Goal: Information Seeking & Learning: Learn about a topic

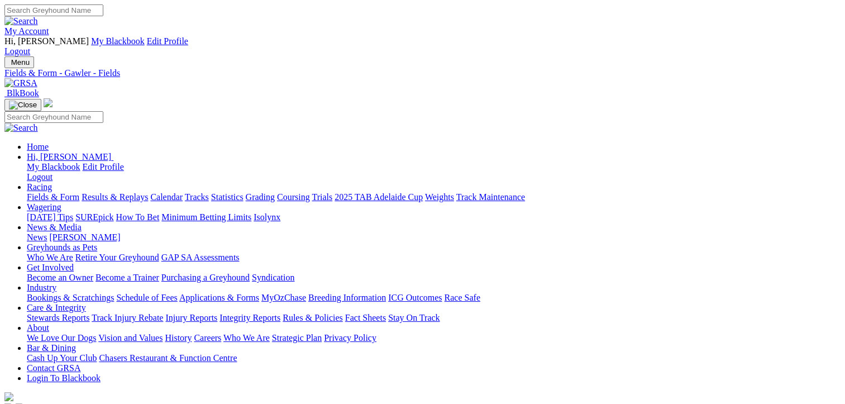
click at [56, 192] on link "Fields & Form" at bounding box center [53, 196] width 52 height 9
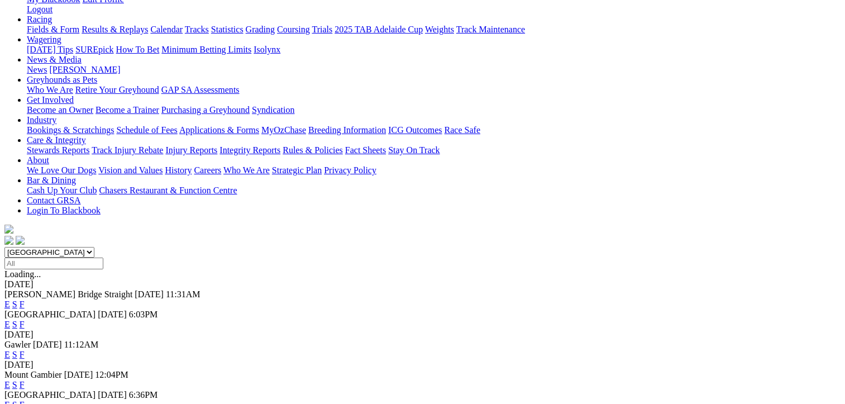
scroll to position [112, 0]
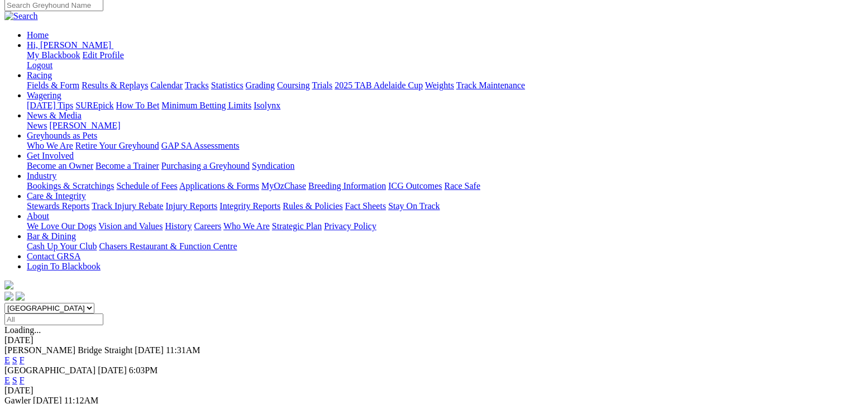
click at [25, 375] on link "F" at bounding box center [22, 379] width 5 height 9
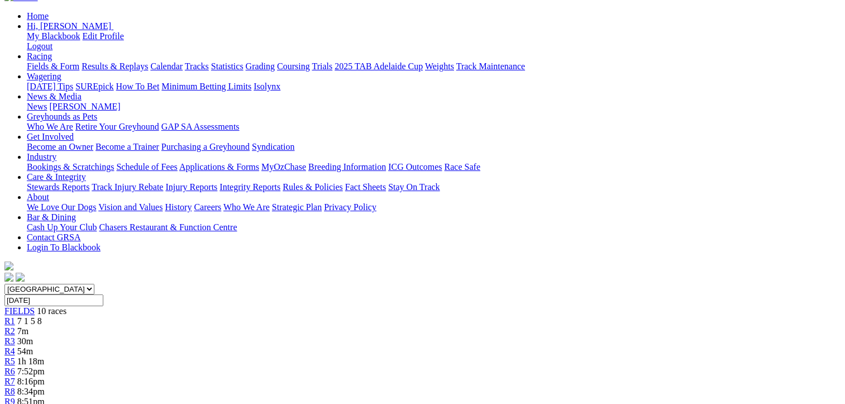
scroll to position [112, 0]
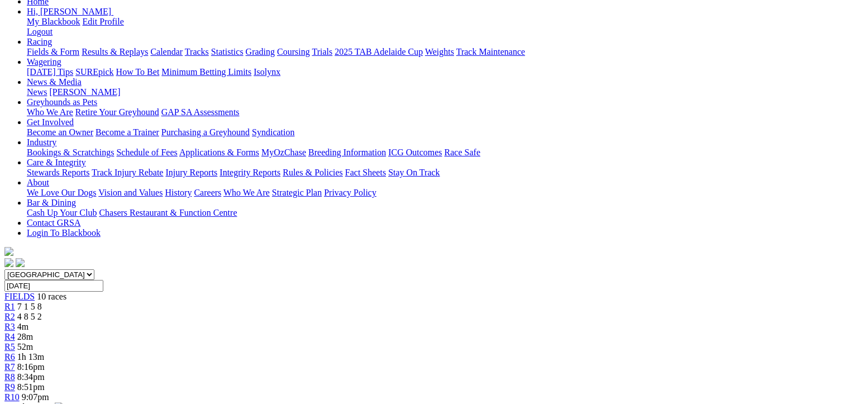
scroll to position [112, 0]
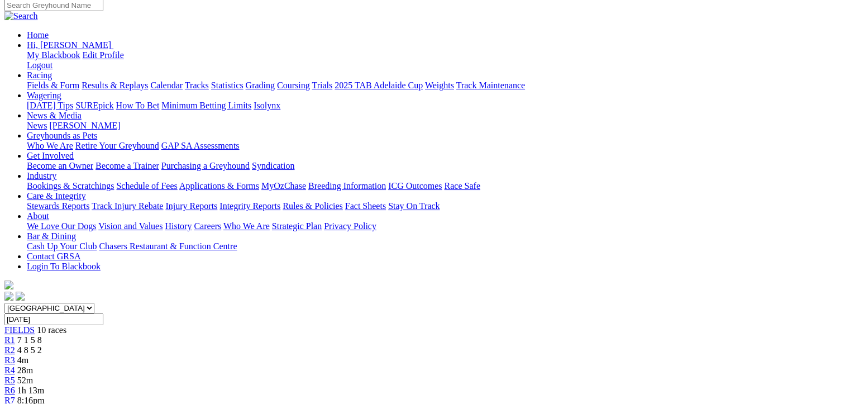
click at [15, 345] on span "R2" at bounding box center [9, 349] width 11 height 9
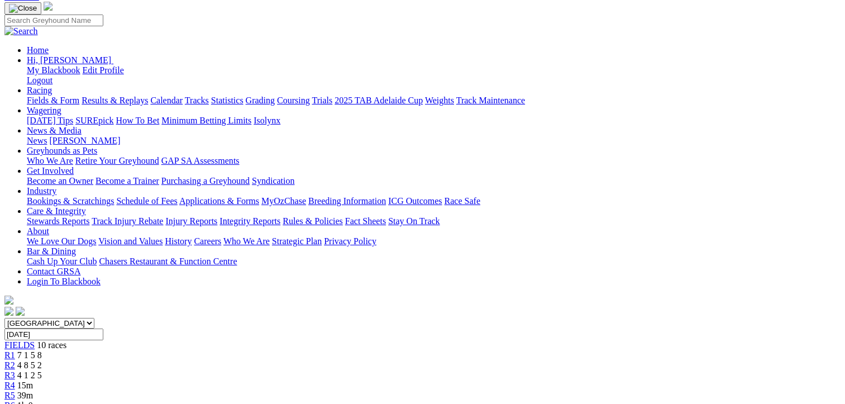
scroll to position [168, 0]
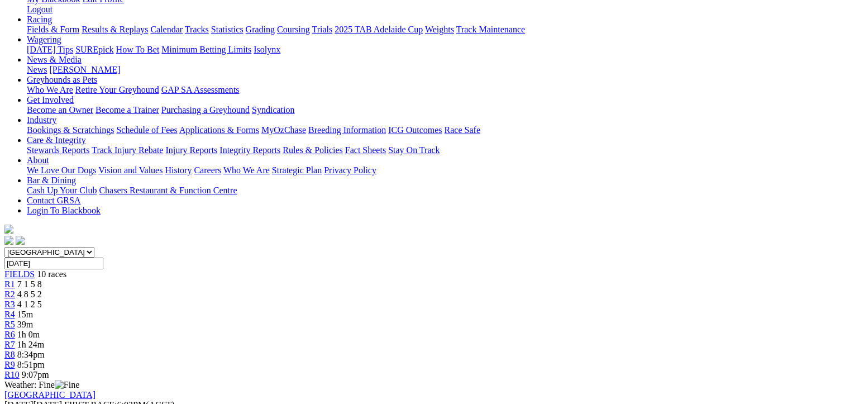
click at [42, 289] on span "4 8 5 2" at bounding box center [29, 293] width 25 height 9
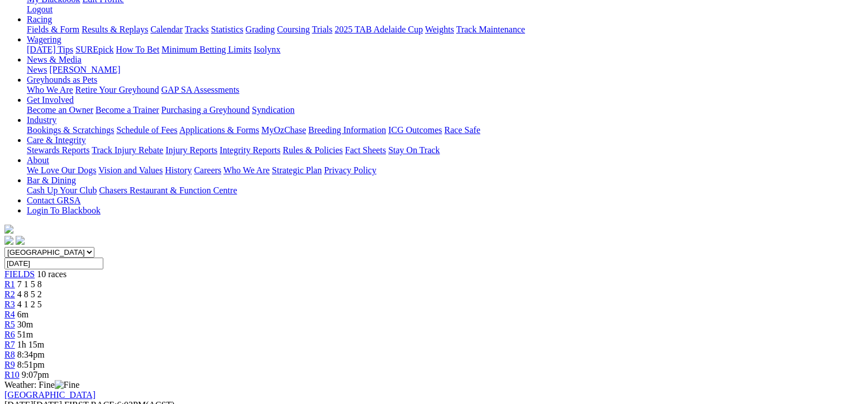
click at [42, 299] on span "4 1 2 5" at bounding box center [29, 303] width 25 height 9
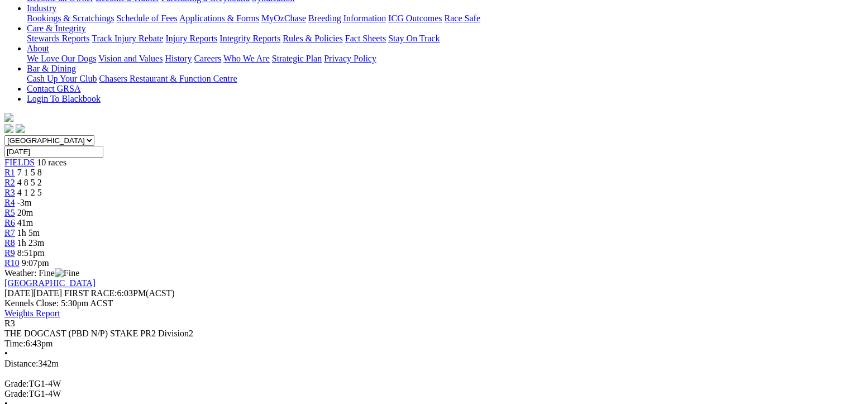
scroll to position [56, 0]
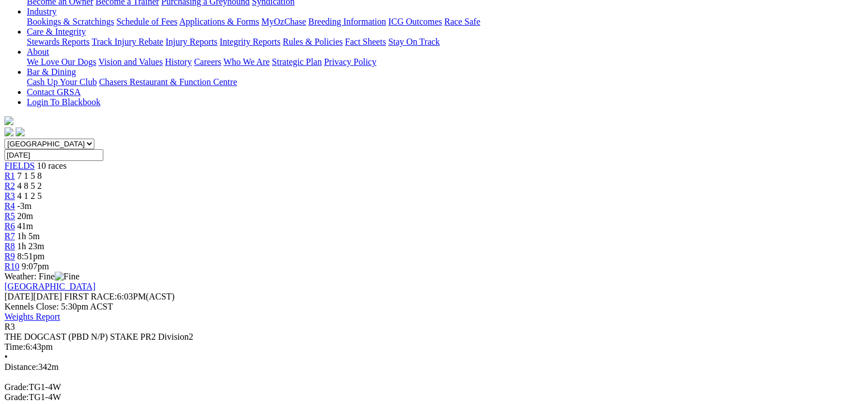
scroll to position [279, 0]
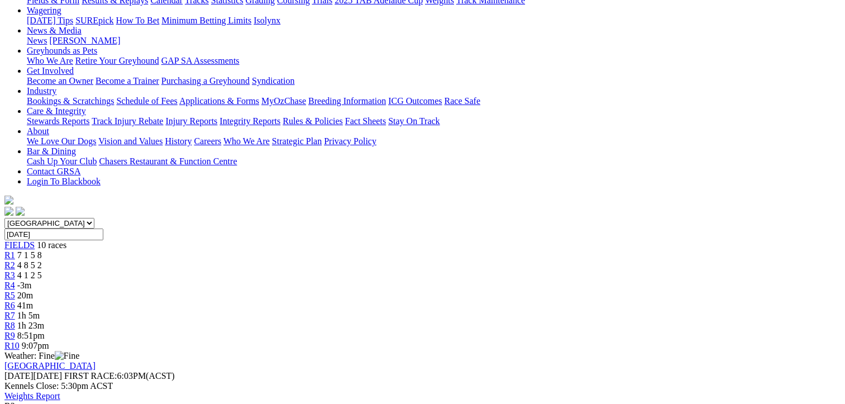
scroll to position [56, 0]
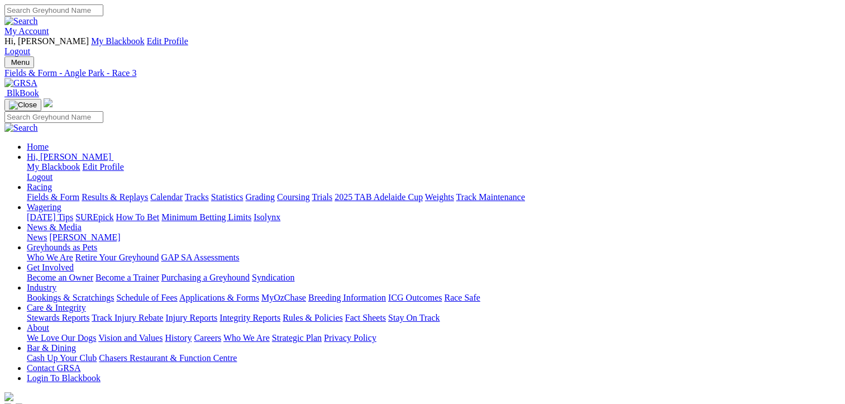
scroll to position [27, 0]
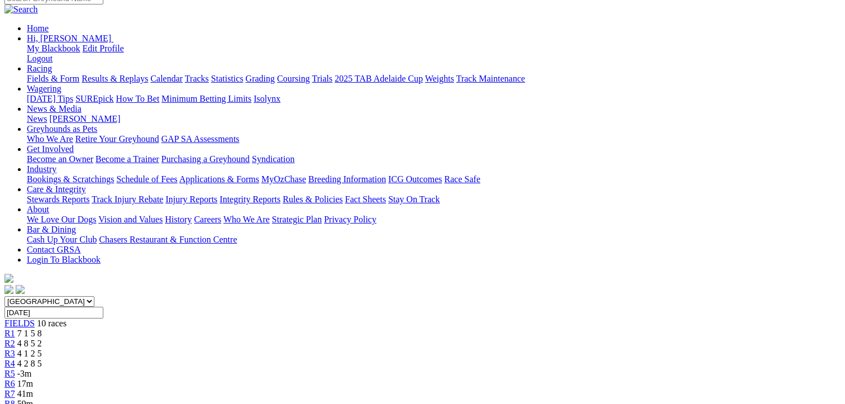
scroll to position [112, 0]
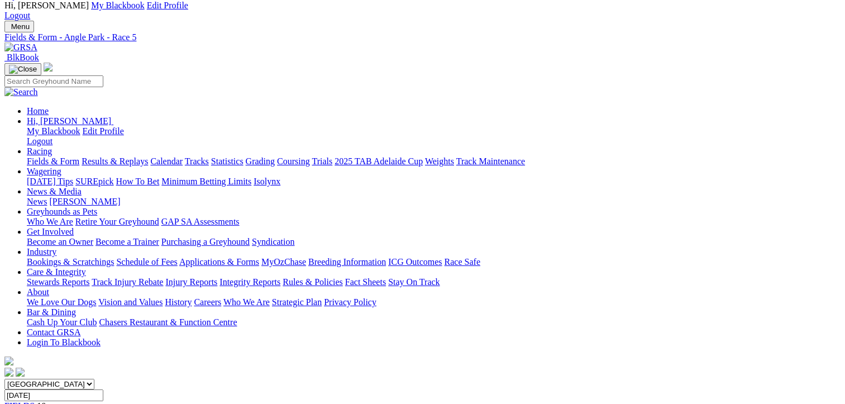
scroll to position [112, 0]
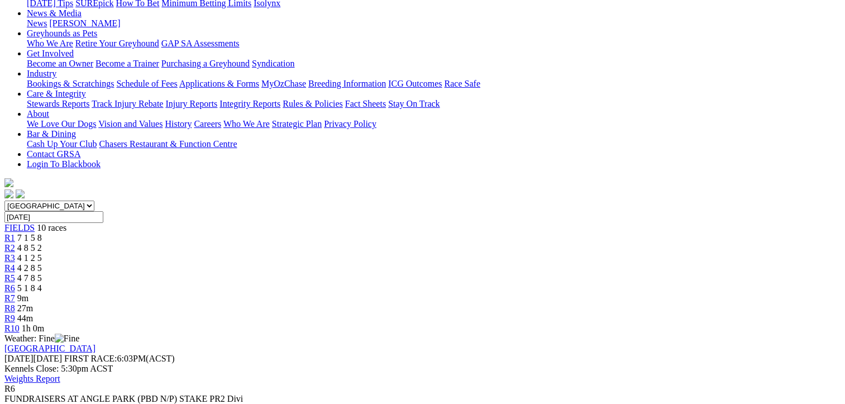
scroll to position [56, 0]
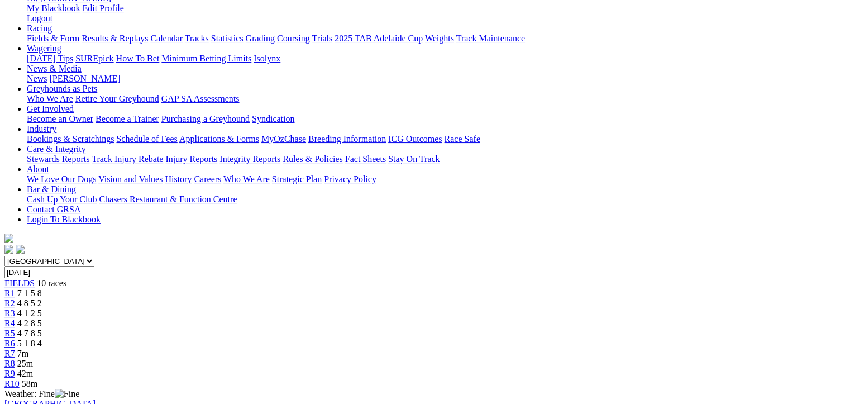
scroll to position [168, 0]
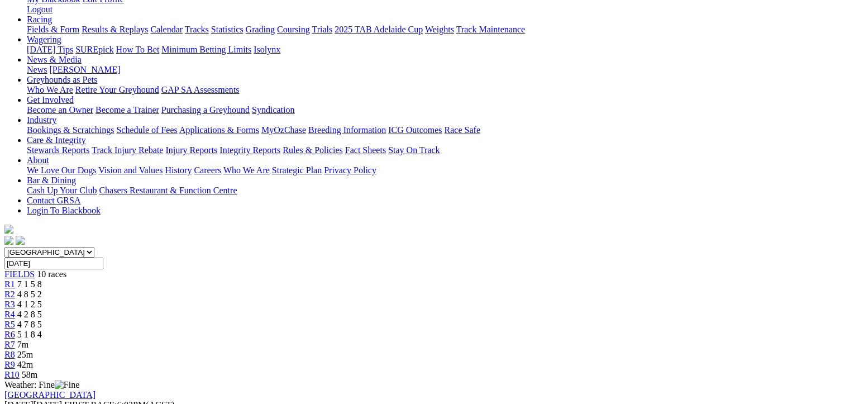
click at [42, 329] on span "5 1 8 4" at bounding box center [29, 333] width 25 height 9
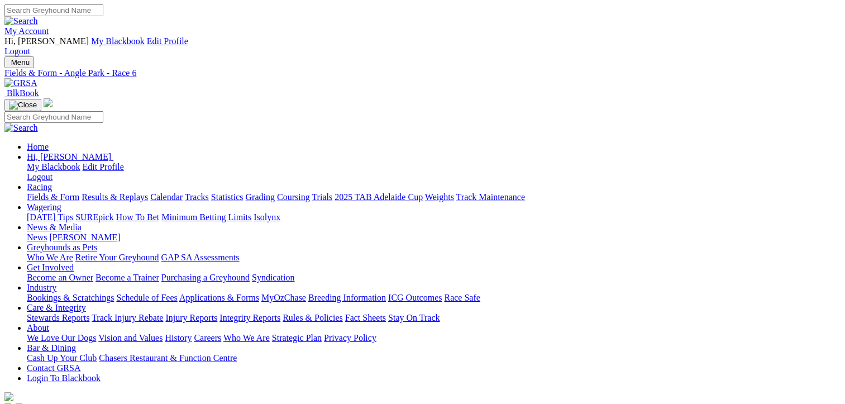
scroll to position [168, 0]
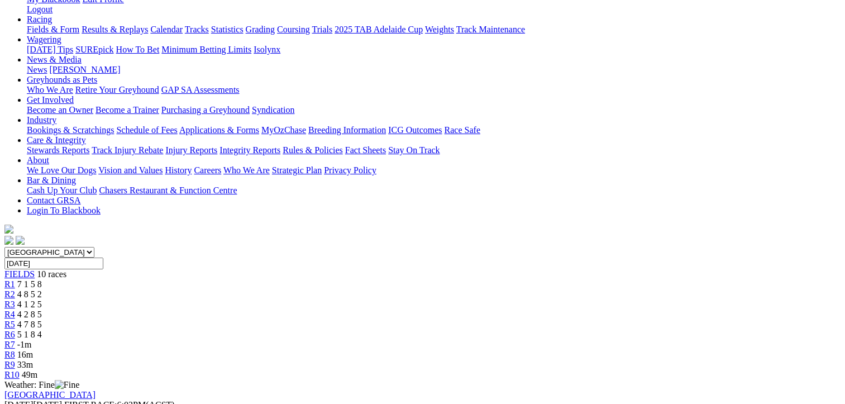
scroll to position [0, 0]
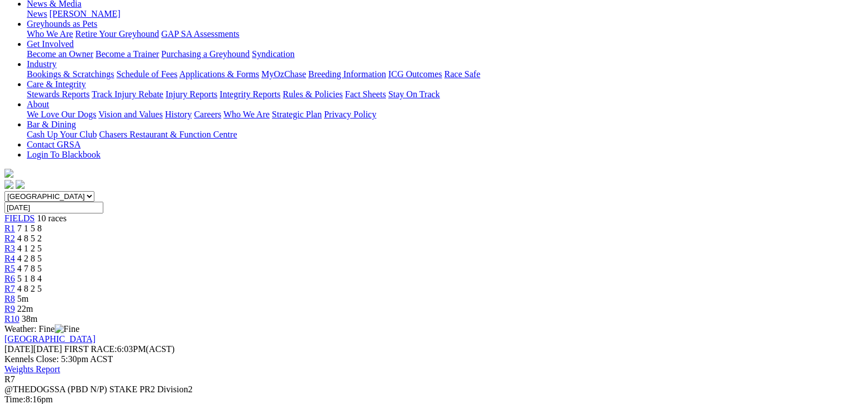
scroll to position [56, 0]
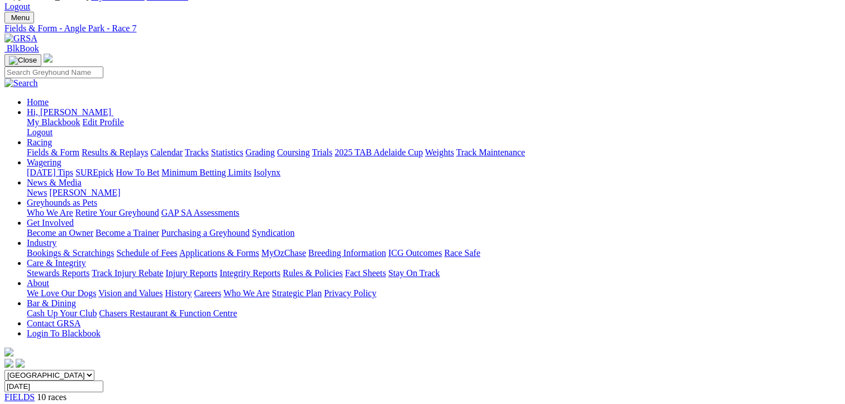
scroll to position [27, 0]
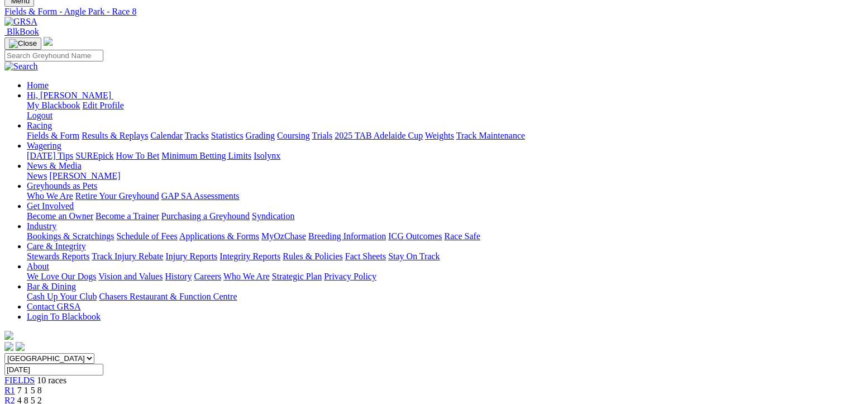
scroll to position [56, 0]
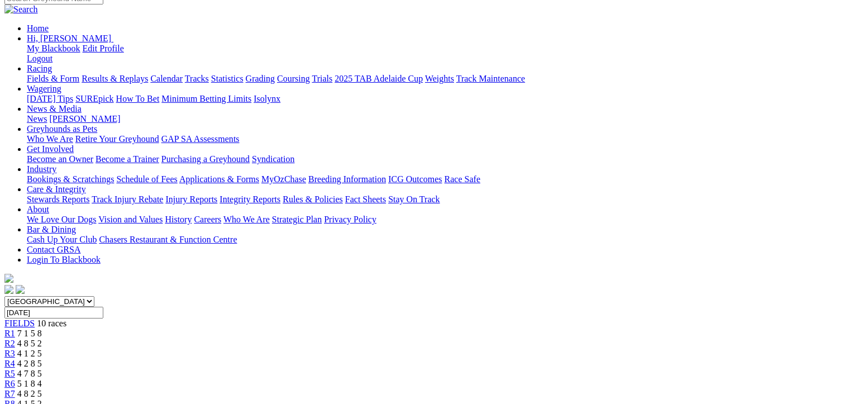
scroll to position [27, 0]
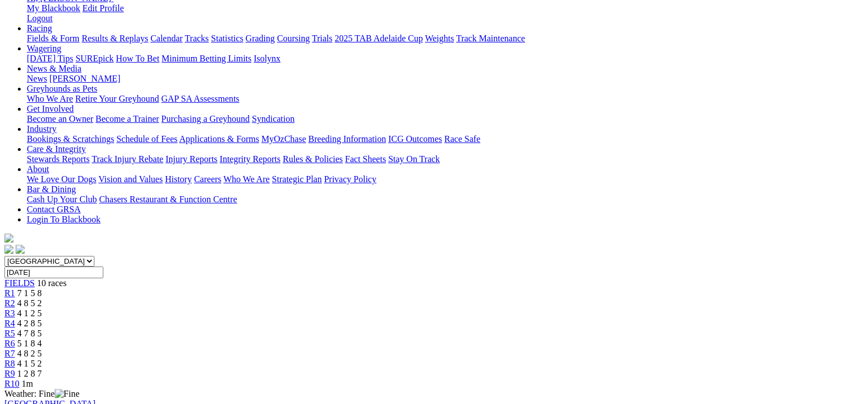
scroll to position [168, 0]
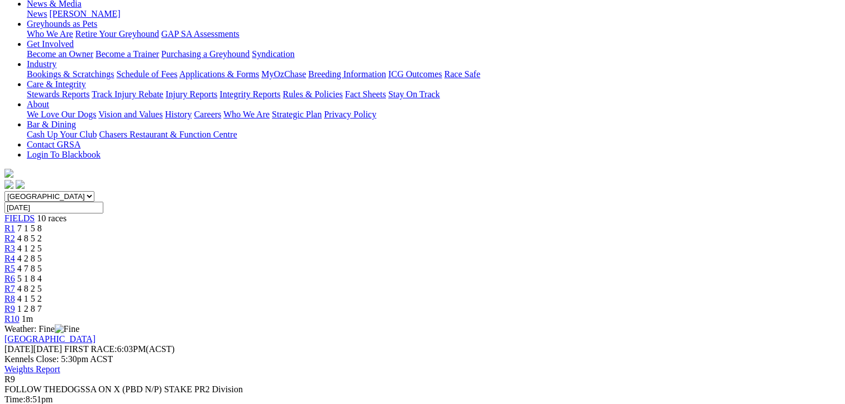
scroll to position [56, 0]
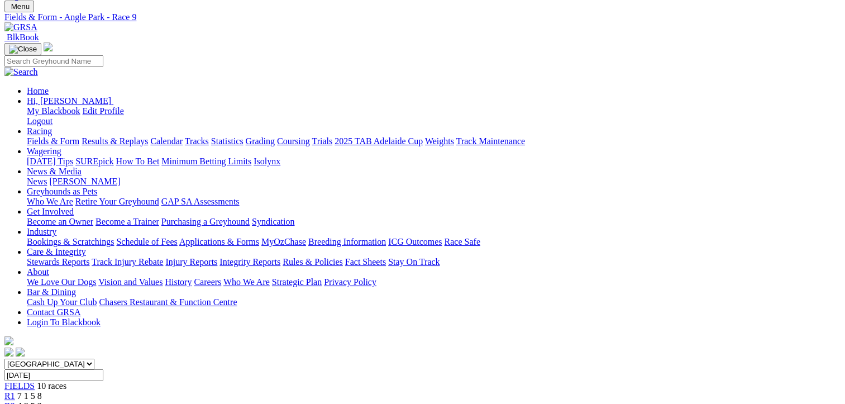
drag, startPoint x: 624, startPoint y: 122, endPoint x: 618, endPoint y: 114, distance: 9.2
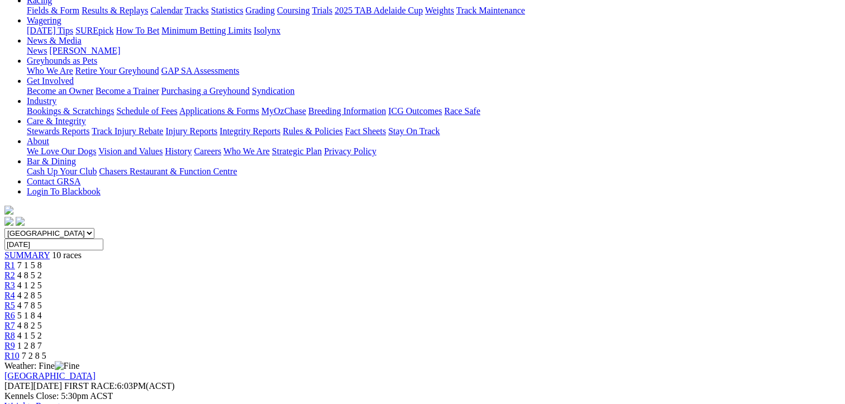
scroll to position [168, 0]
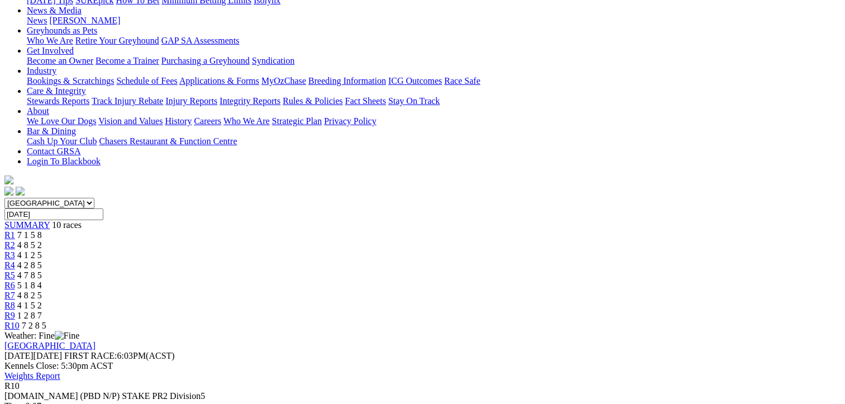
scroll to position [223, 0]
